Goal: Submit feedback/report problem: Submit feedback/report problem

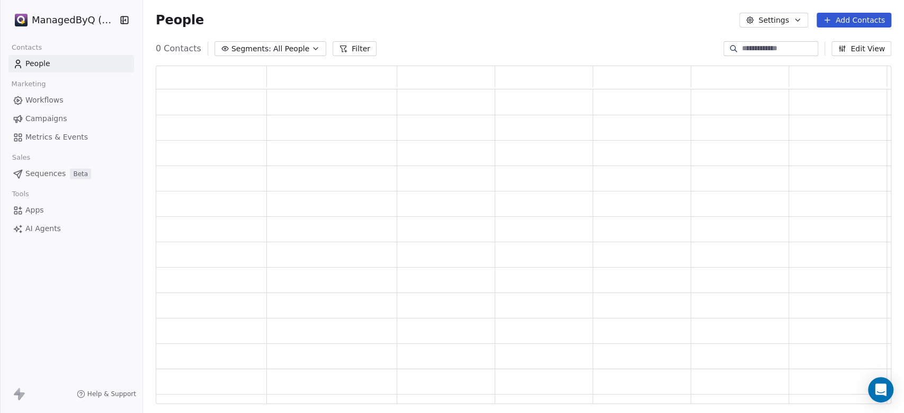
type input "**********"
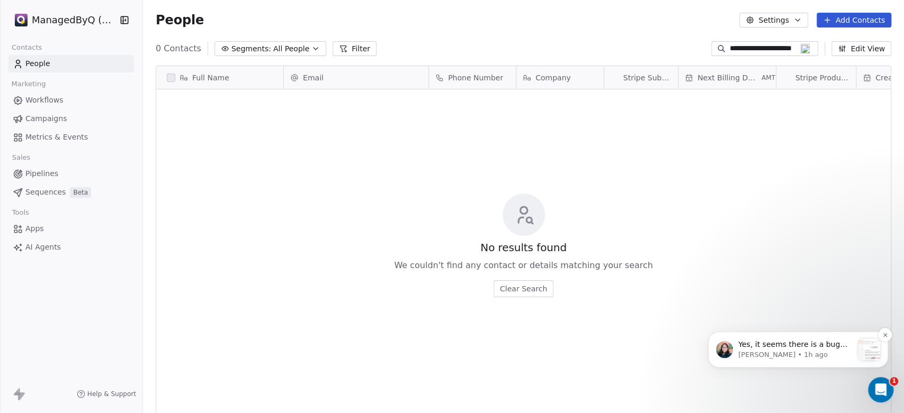
click at [863, 348] on div "Notification stack" at bounding box center [868, 350] width 22 height 22
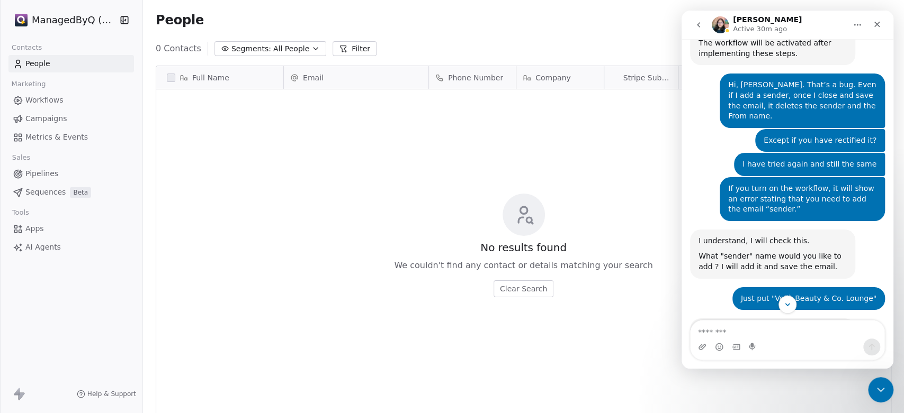
scroll to position [608, 0]
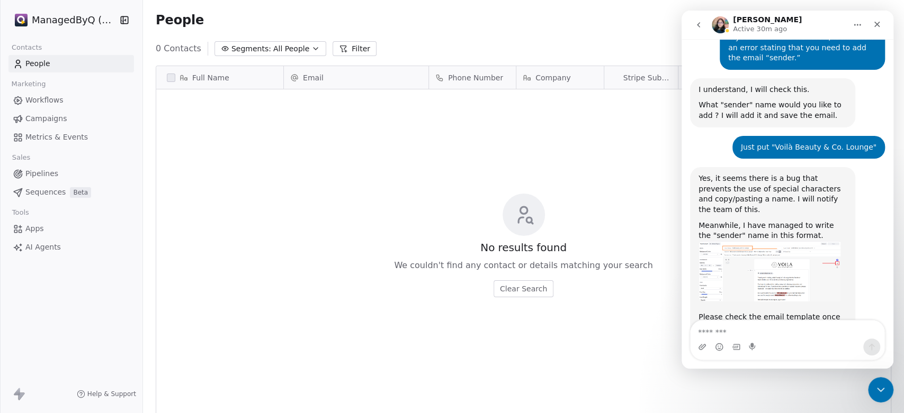
click at [810, 241] on img "Mrinal says…" at bounding box center [769, 271] width 142 height 61
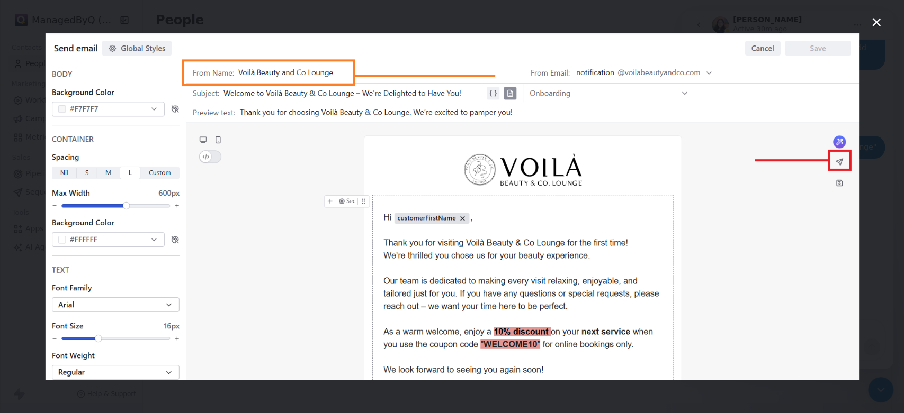
click at [793, 225] on img "Close" at bounding box center [451, 206] width 813 height 347
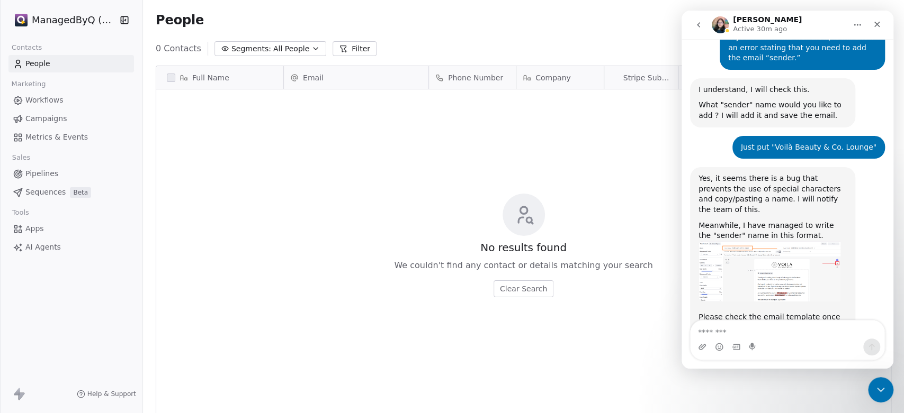
click at [793, 241] on img "Mrinal says…" at bounding box center [769, 271] width 142 height 61
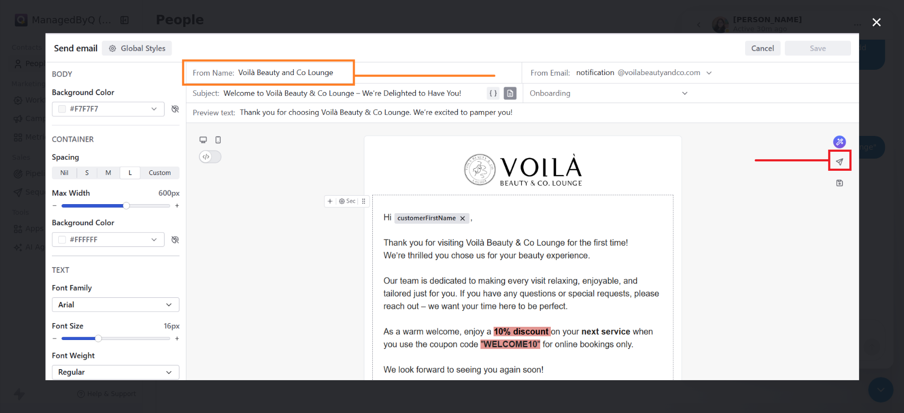
click at [331, 22] on div "Intercom messenger" at bounding box center [452, 206] width 904 height 413
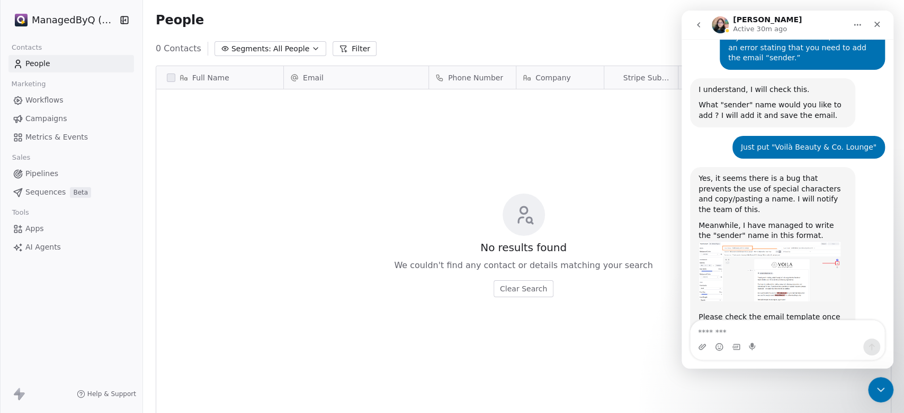
click at [560, 129] on div "No results found We couldn't find any contact or details matching your search C…" at bounding box center [523, 246] width 734 height 308
click at [37, 99] on span "Workflows" at bounding box center [44, 100] width 38 height 11
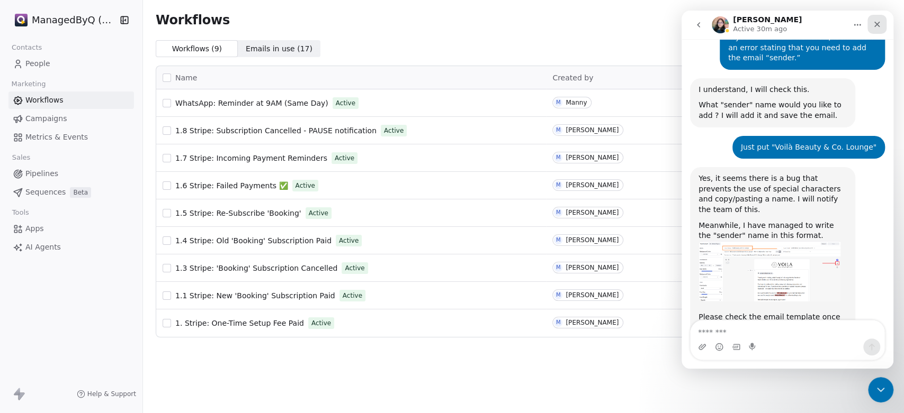
click at [878, 25] on icon "Close" at bounding box center [877, 25] width 6 height 6
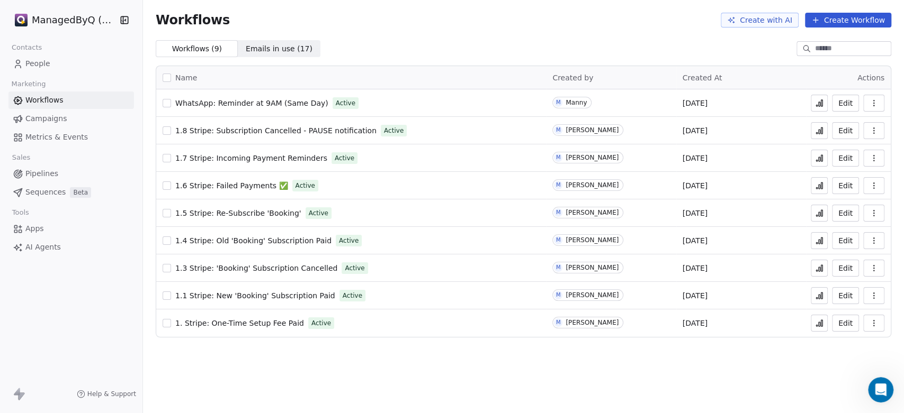
scroll to position [608, 0]
click at [57, 17] on html "ManagedByQ (FZE) Contacts People Marketing Workflows Campaigns Metrics & Events…" at bounding box center [452, 206] width 904 height 413
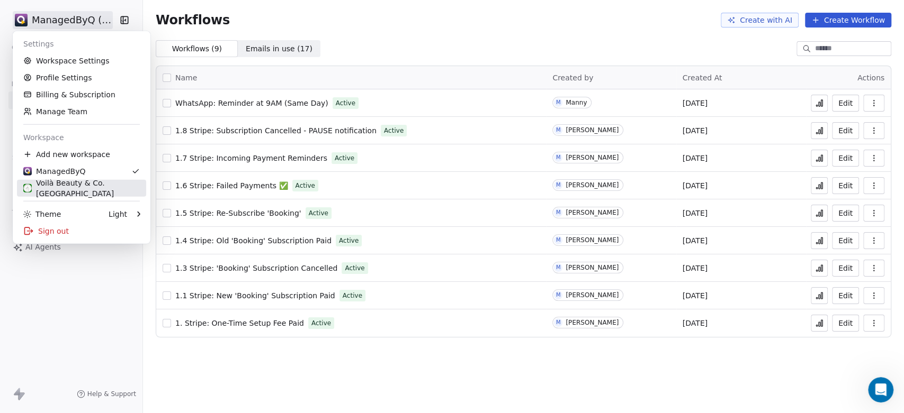
click at [71, 185] on div "Voilà Beauty & Co. [GEOGRAPHIC_DATA]" at bounding box center [81, 188] width 116 height 21
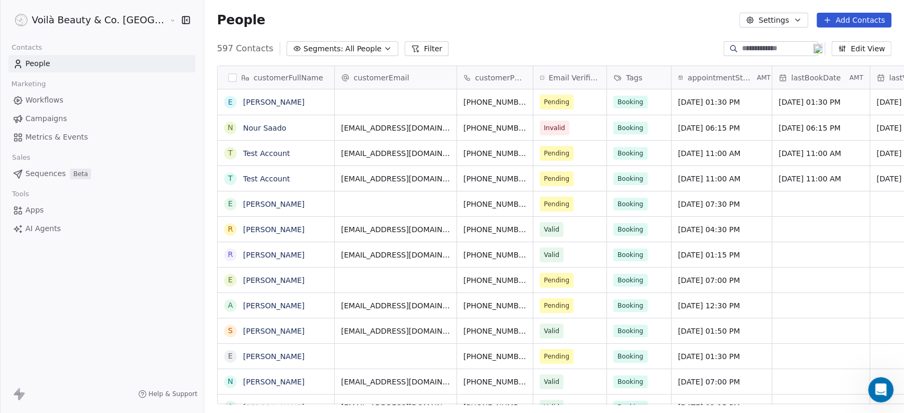
scroll to position [355, 737]
click at [51, 96] on span "Workflows" at bounding box center [44, 100] width 38 height 11
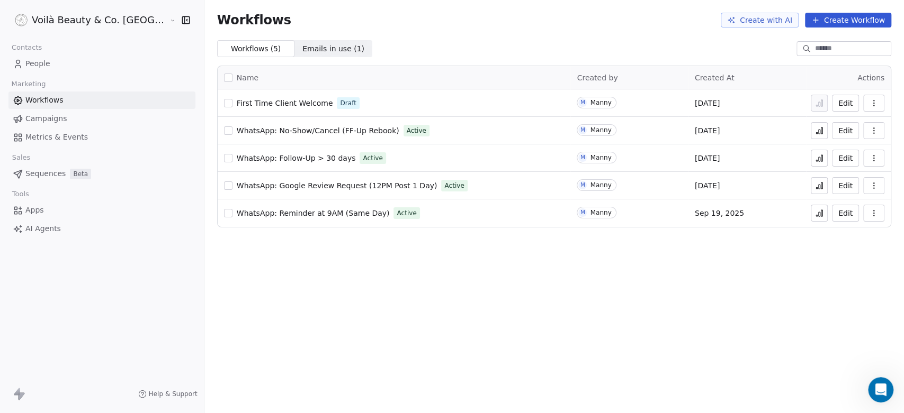
click at [237, 102] on span "First Time Client Welcome" at bounding box center [285, 103] width 96 height 8
click at [881, 390] on icon "Open Intercom Messenger" at bounding box center [880, 390] width 12 height 14
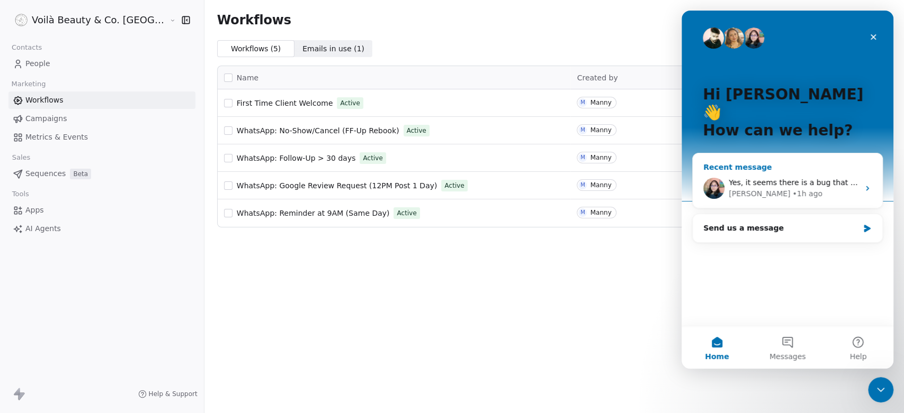
click at [778, 177] on div "Yes, it seems there is a bug that prevents the use of special characters and co…" at bounding box center [793, 182] width 130 height 11
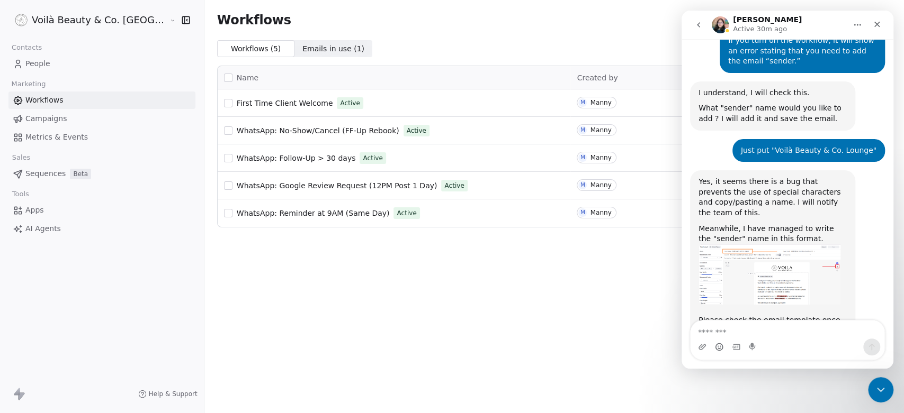
scroll to position [608, 0]
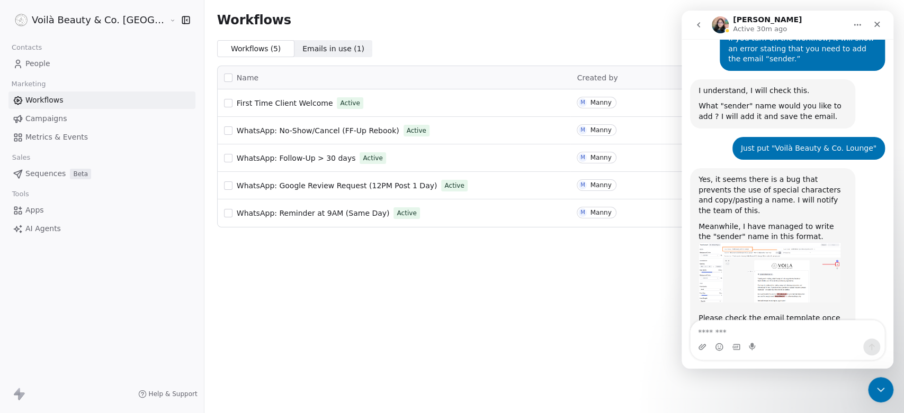
click at [715, 331] on textarea "Message…" at bounding box center [787, 330] width 194 height 18
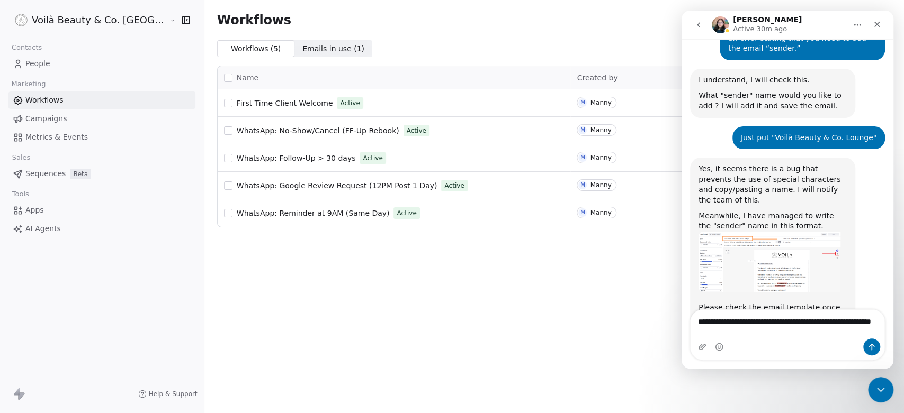
type textarea "**********"
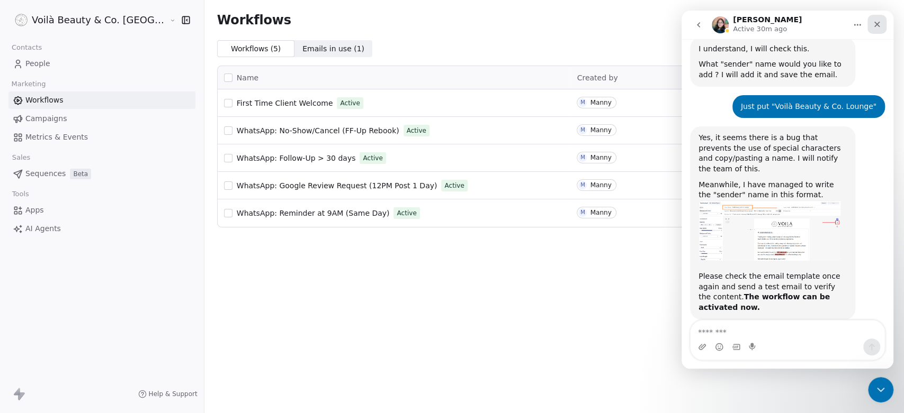
click at [879, 24] on icon "Close" at bounding box center [876, 24] width 8 height 8
